Goal: Communication & Community: Ask a question

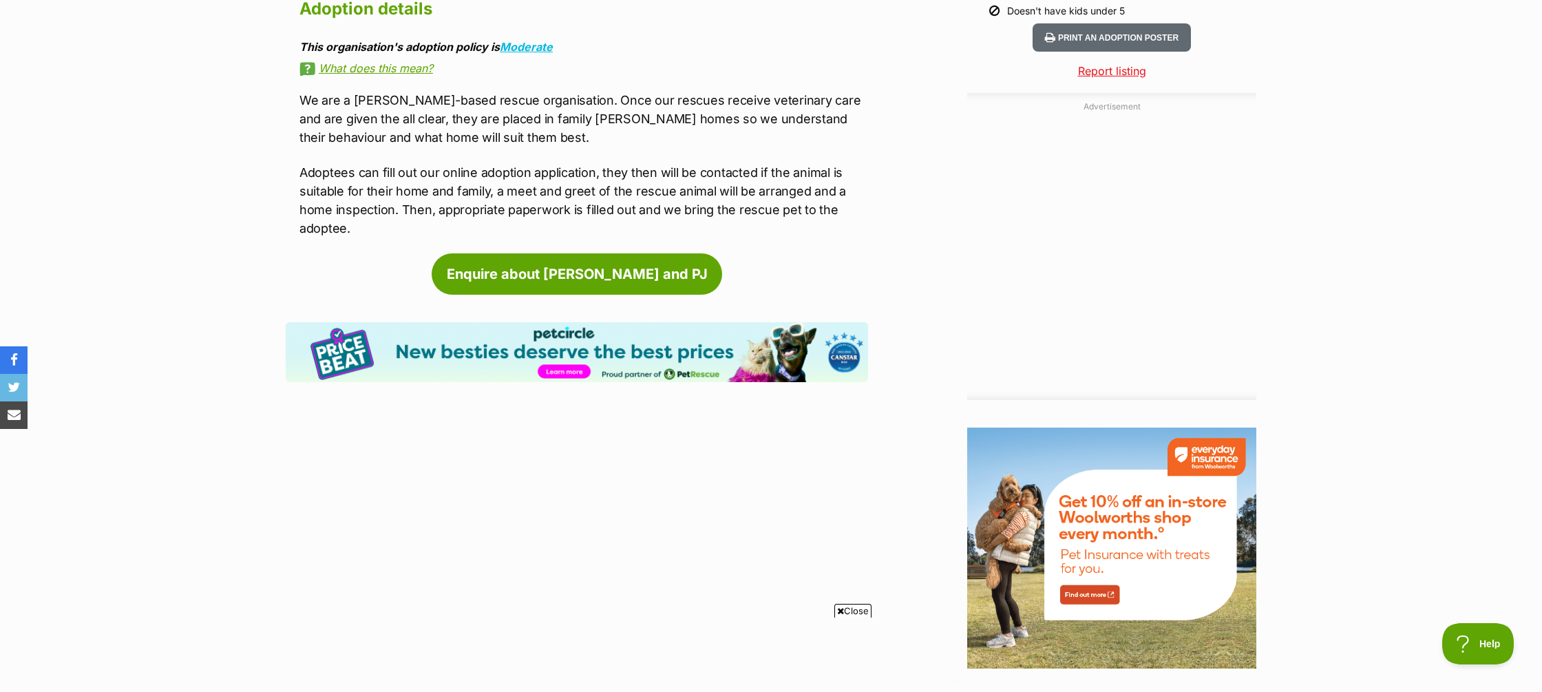
scroll to position [1396, 0]
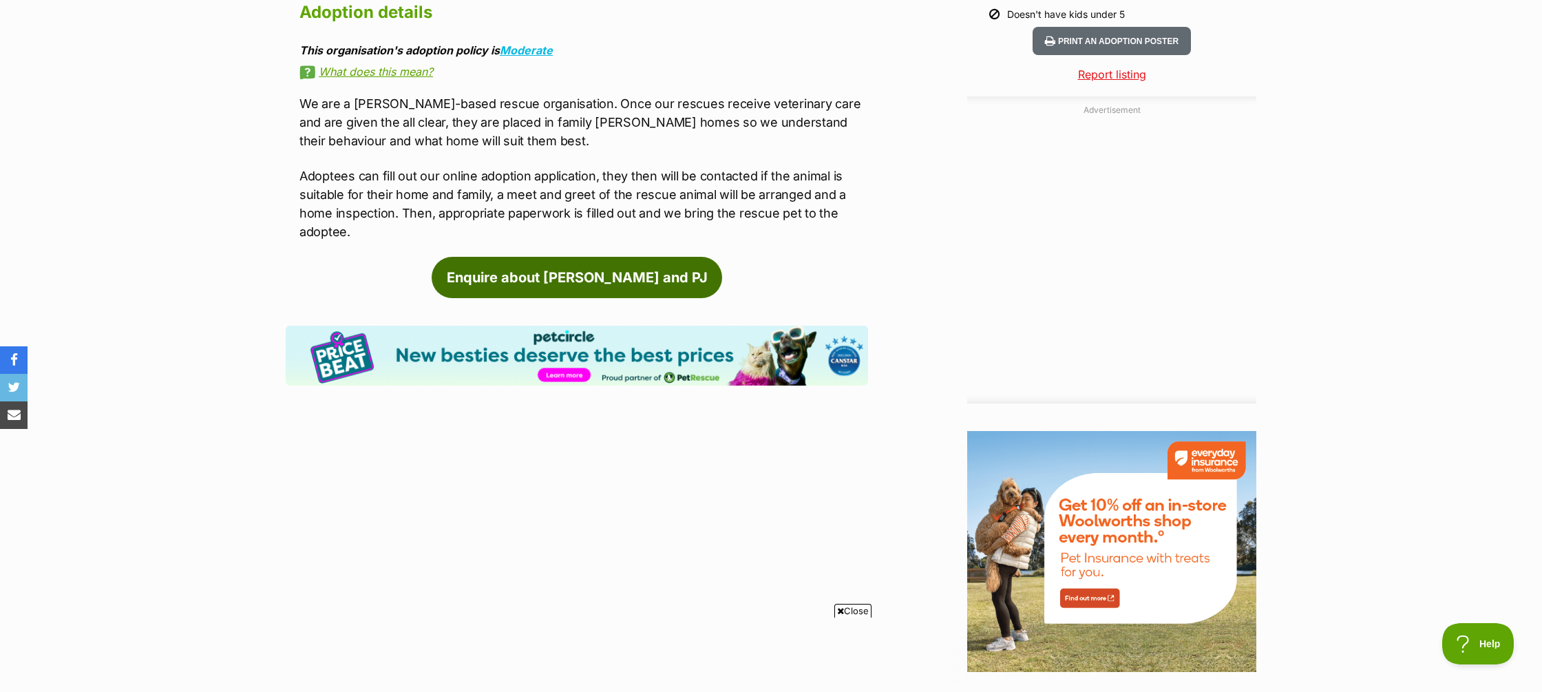
click at [571, 260] on link "Enquire about [PERSON_NAME] and PJ" at bounding box center [577, 277] width 291 height 41
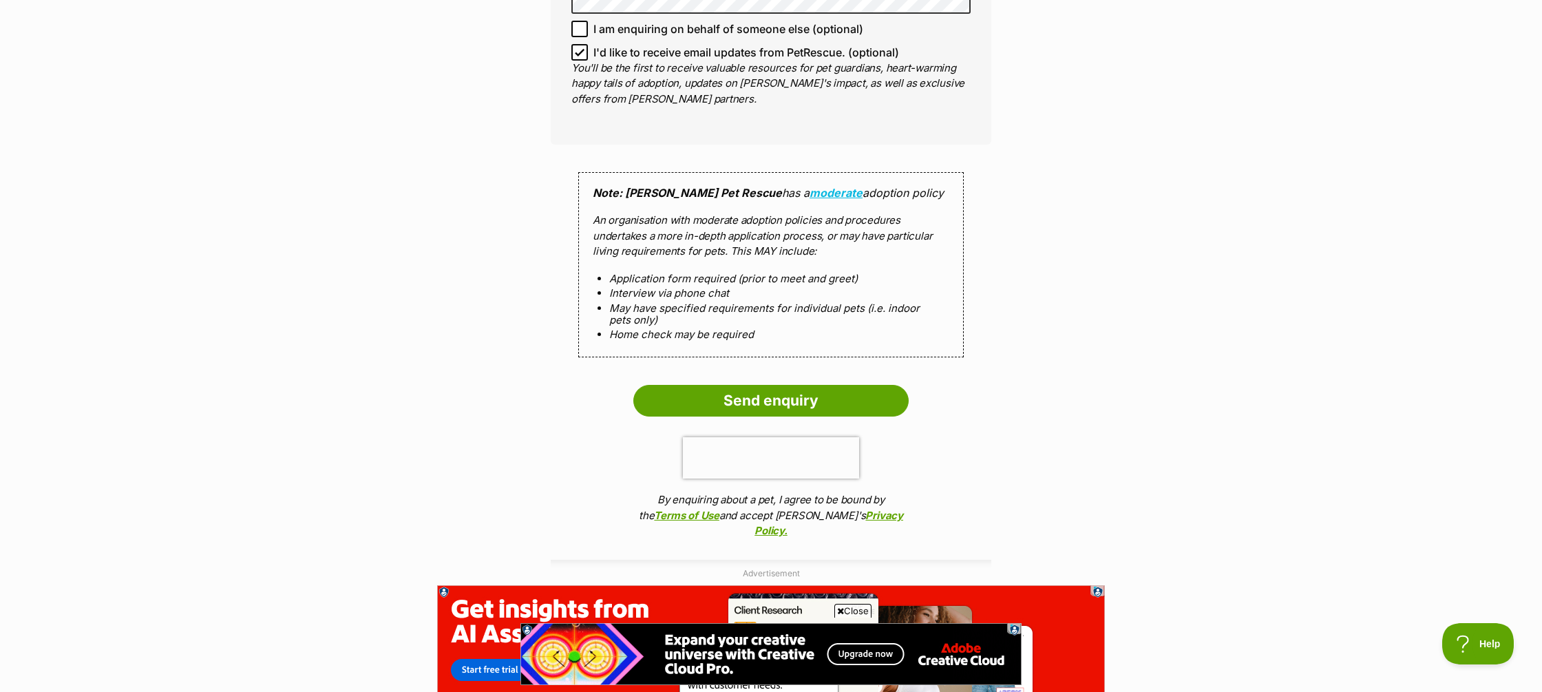
scroll to position [1163, 0]
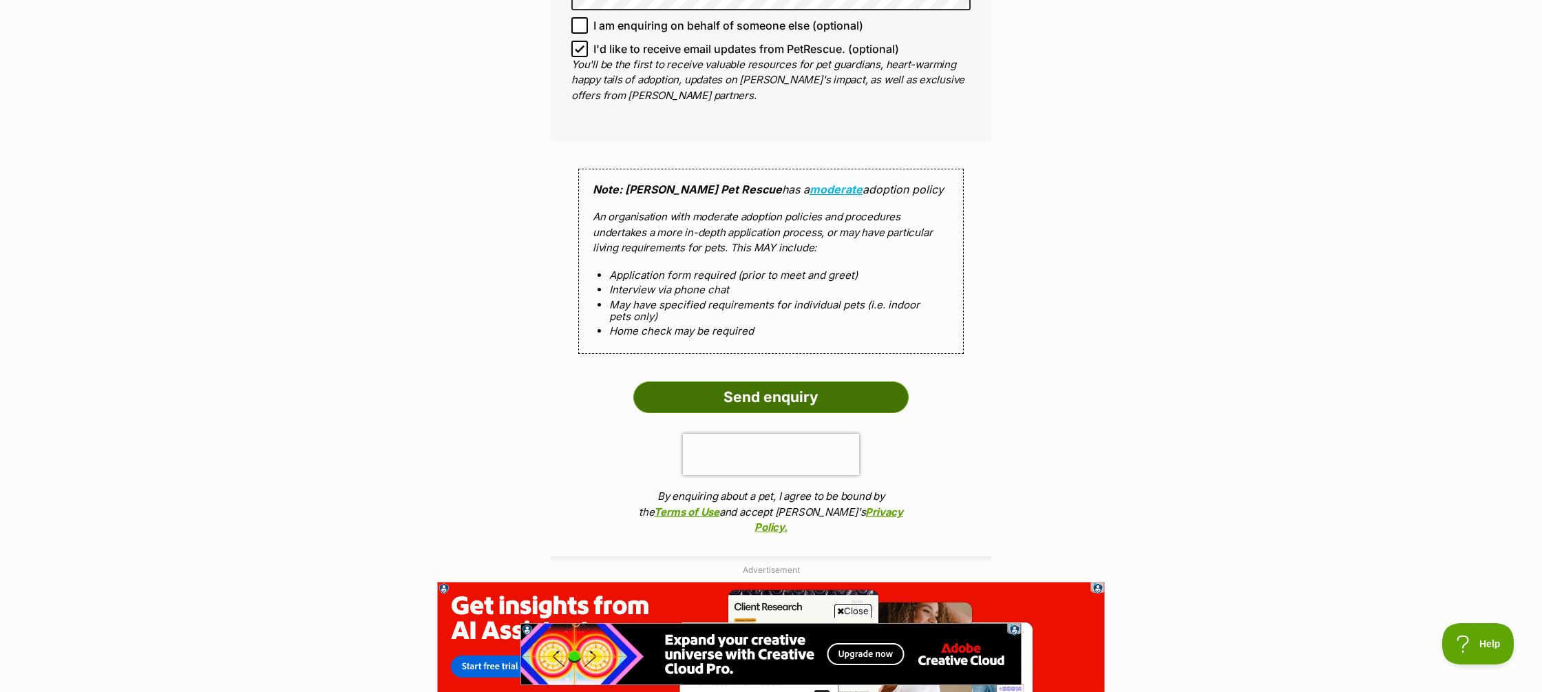
click at [767, 385] on input "Send enquiry" at bounding box center [770, 397] width 275 height 32
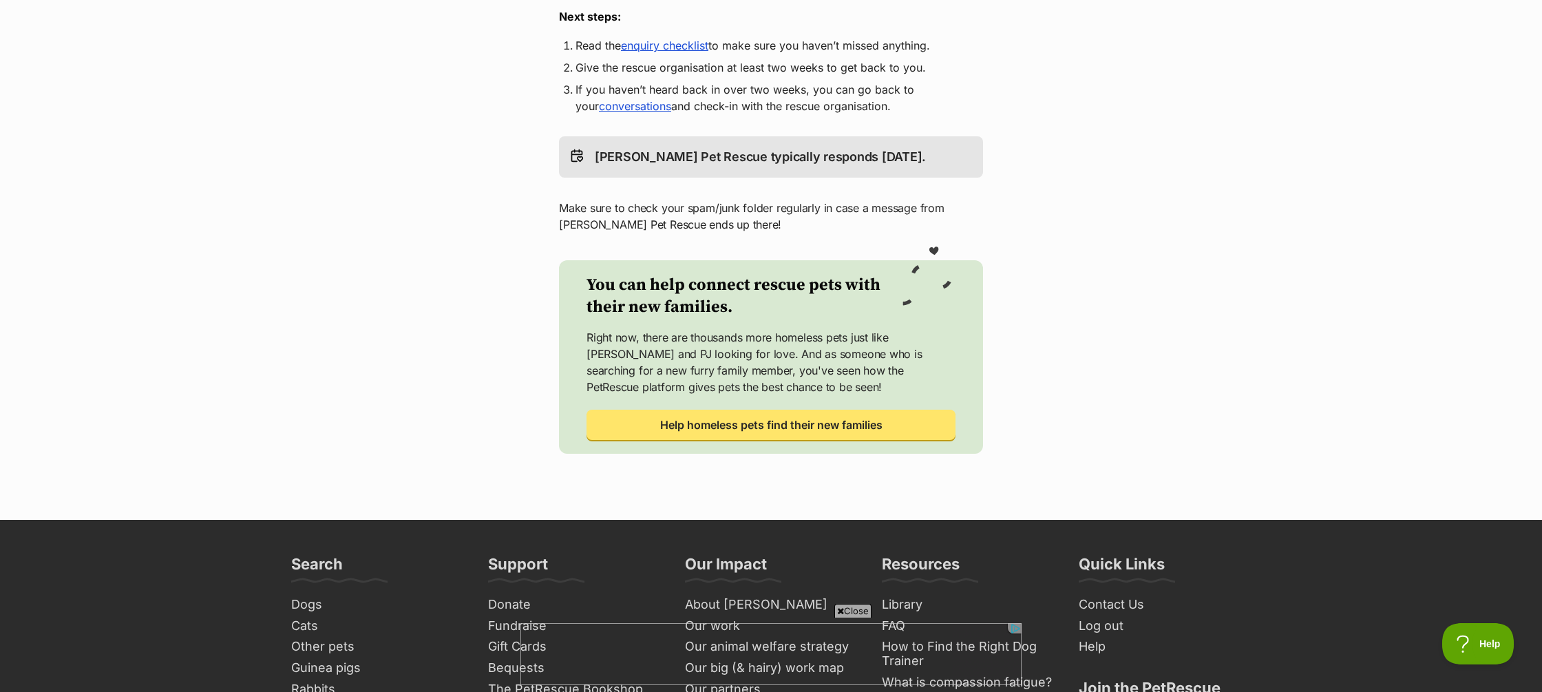
scroll to position [403, 0]
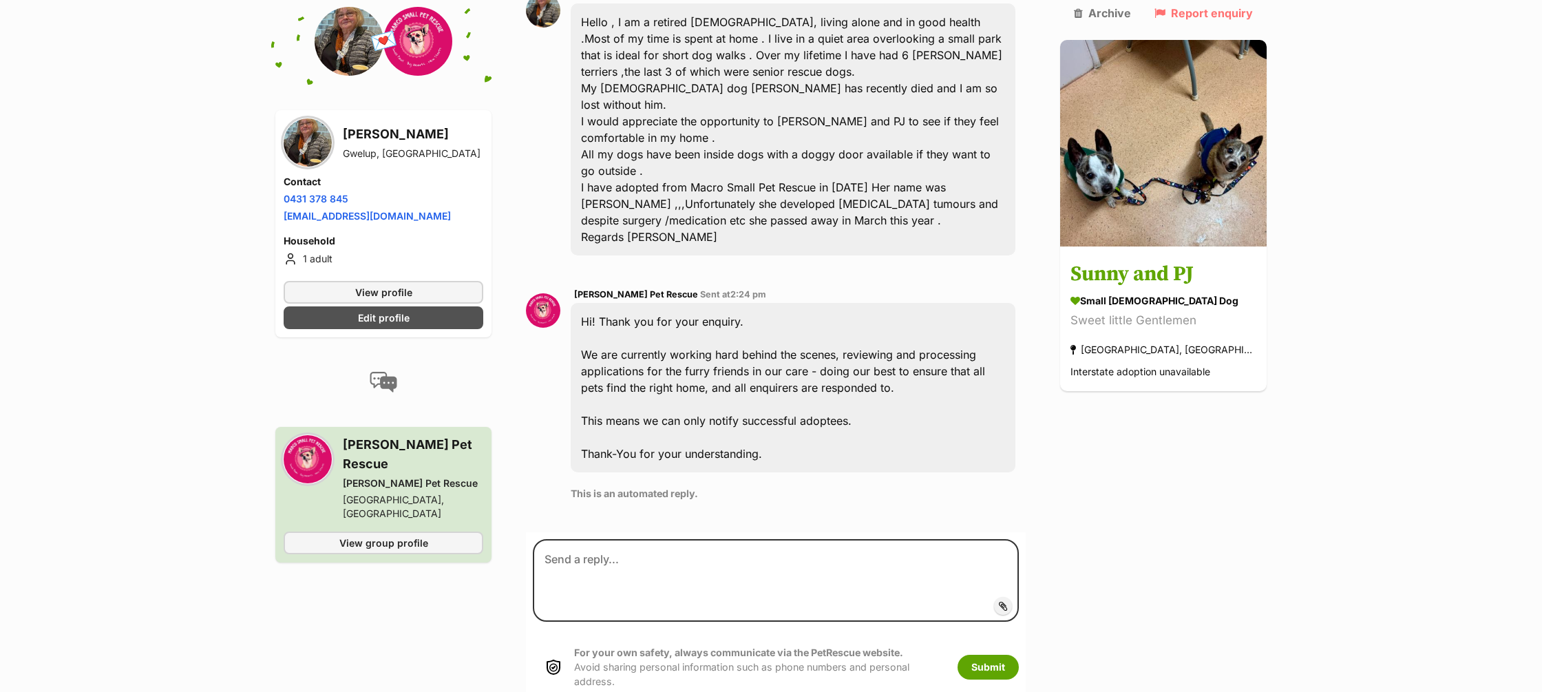
scroll to position [414, 0]
click at [392, 291] on span "View profile" at bounding box center [383, 292] width 57 height 14
